Goal: Task Accomplishment & Management: Use online tool/utility

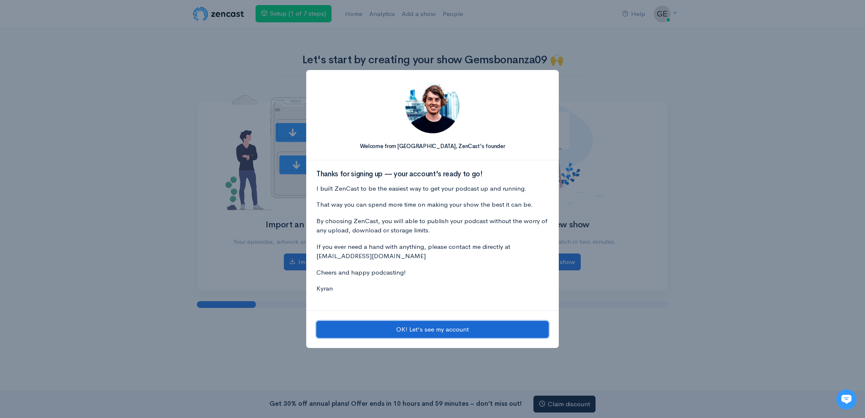
click at [390, 328] on button "OK! Let's see my account" at bounding box center [432, 329] width 232 height 17
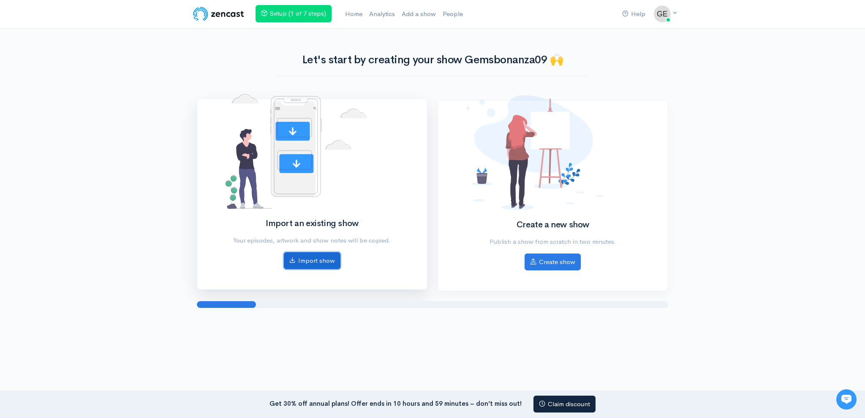
click at [331, 262] on link "Import show" at bounding box center [312, 260] width 57 height 17
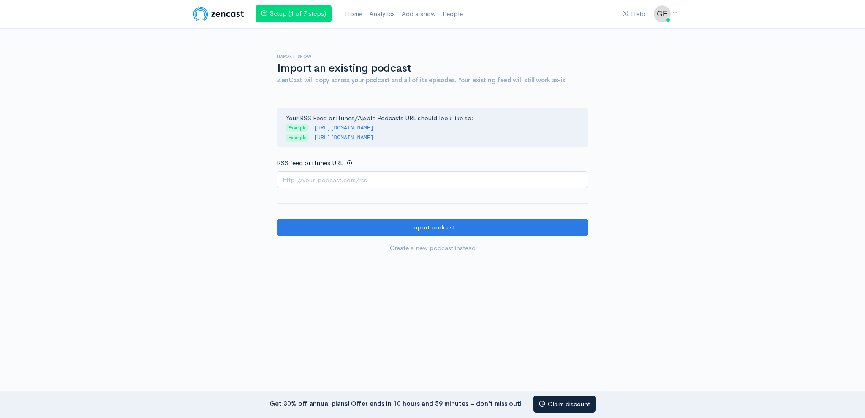
click at [351, 180] on input "RSS feed or iTunes URL" at bounding box center [432, 179] width 311 height 17
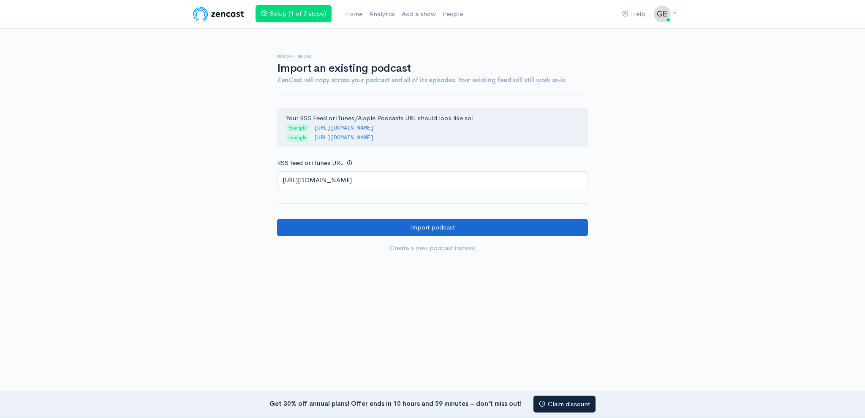
type input "[URL][DOMAIN_NAME]"
click at [353, 229] on input "Import podcast" at bounding box center [432, 227] width 311 height 17
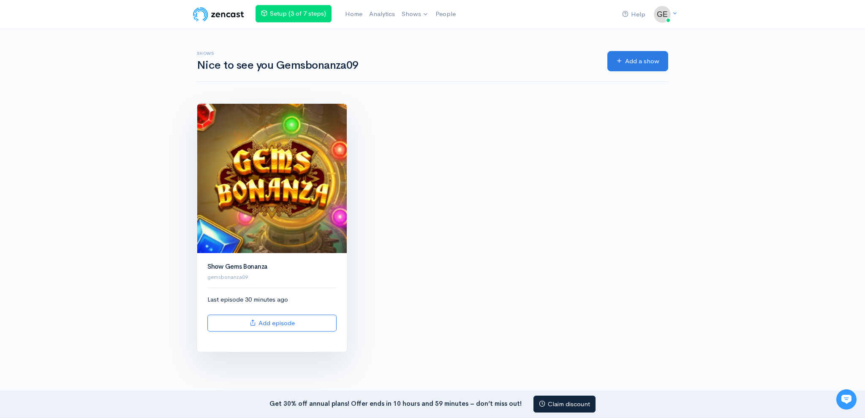
click at [248, 112] on img at bounding box center [271, 178] width 149 height 149
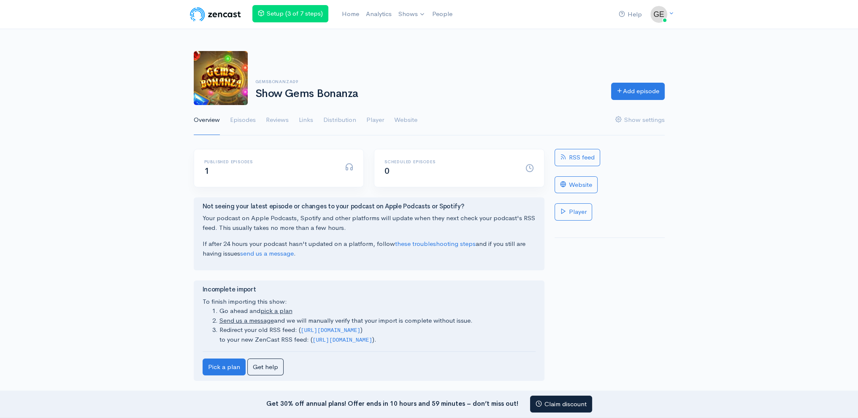
click at [423, 117] on ul "Overview Episodes Reviews Links Distribution Player Website Show settings" at bounding box center [429, 120] width 471 height 30
click at [415, 117] on link "Website" at bounding box center [405, 120] width 23 height 30
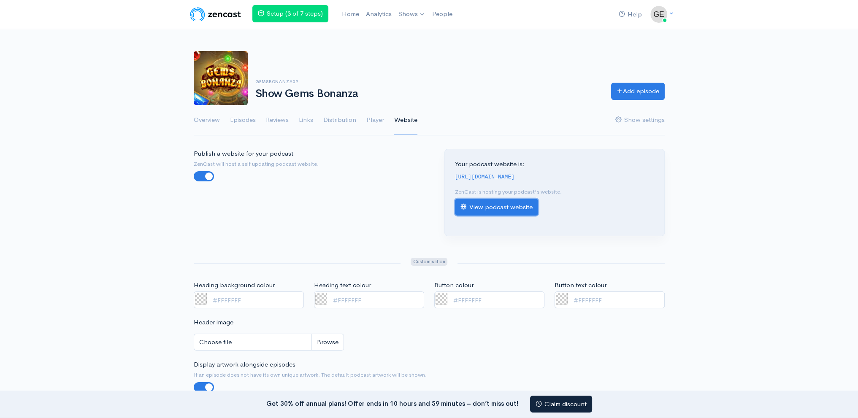
click at [494, 212] on link "View podcast website" at bounding box center [496, 207] width 83 height 17
